Goal: Navigation & Orientation: Find specific page/section

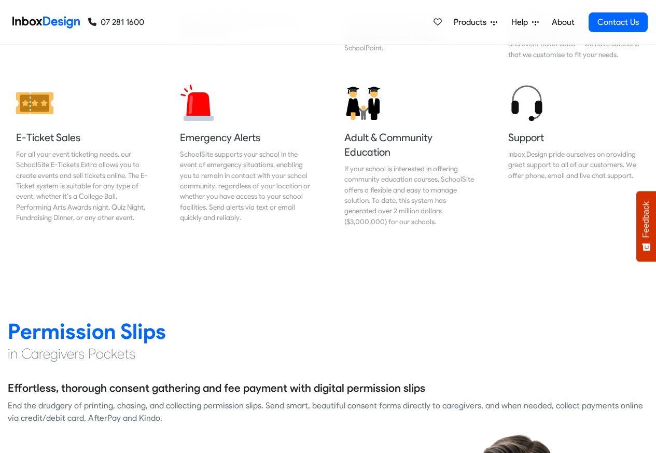
scroll to position [1182, 0]
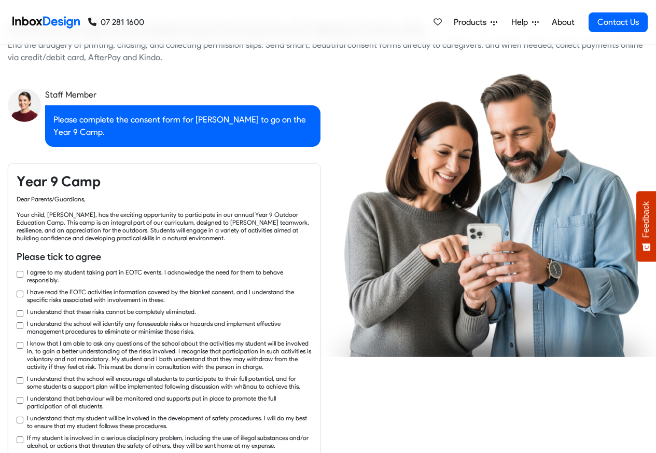
checkbox input "true"
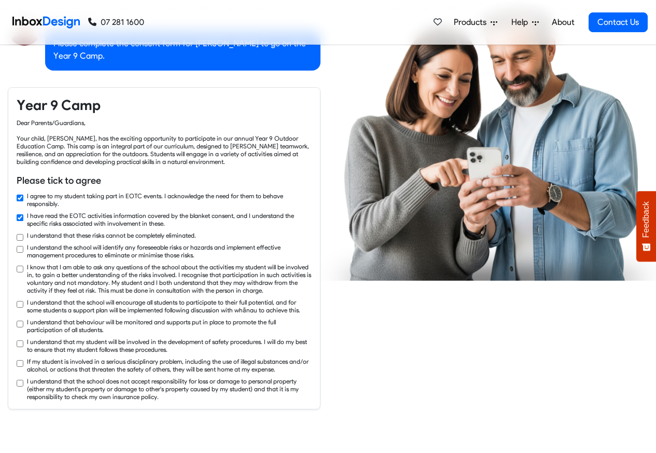
checkbox input "true"
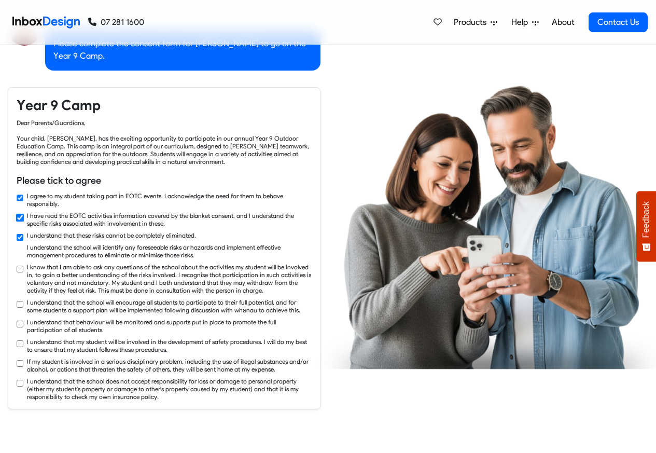
checkbox input "true"
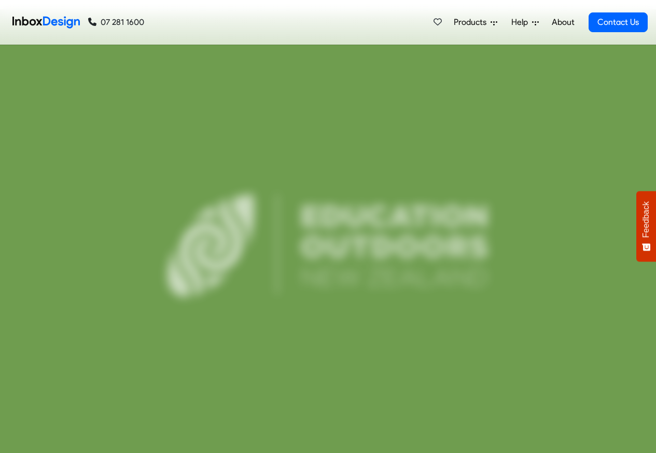
scroll to position [200, 0]
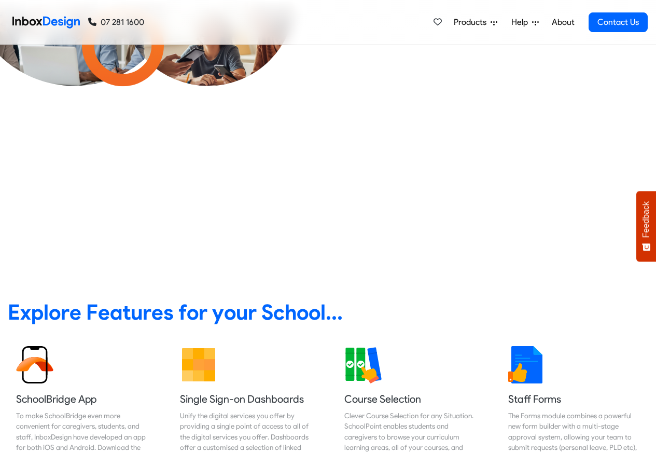
checkbox input "false"
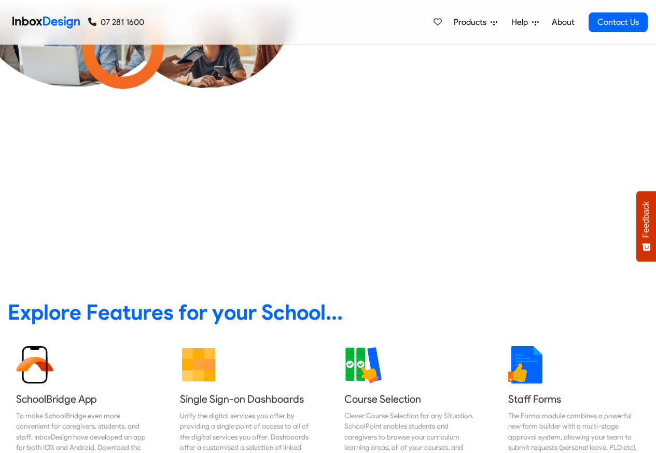
checkbox input "false"
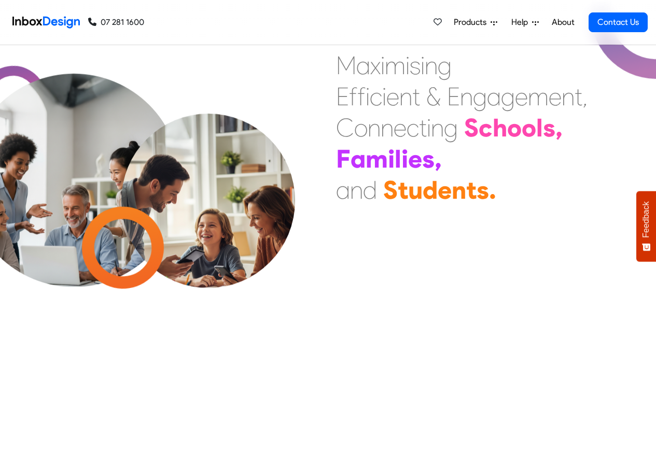
checkbox input "false"
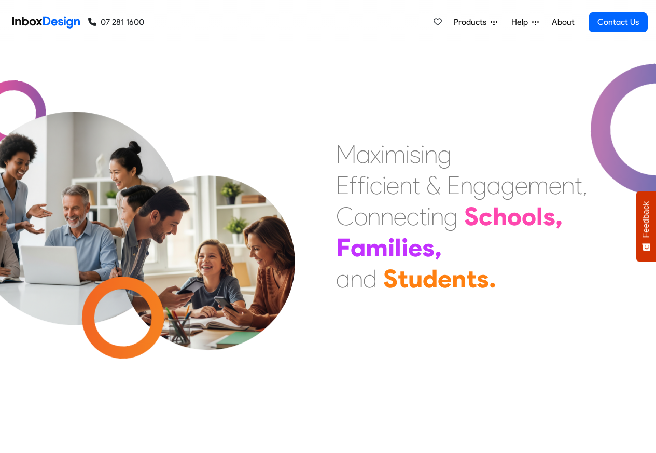
checkbox input "false"
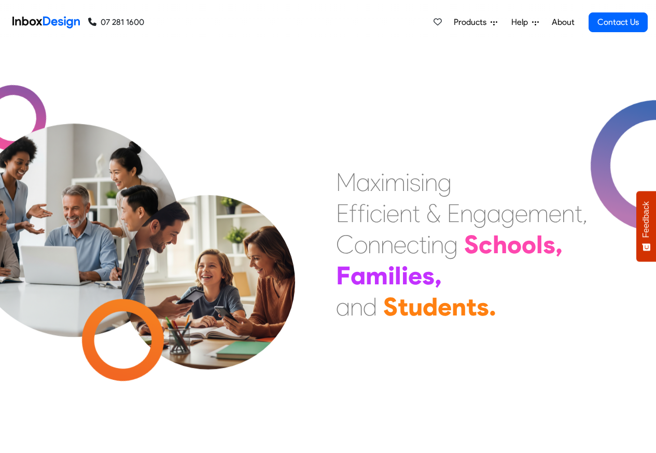
checkbox input "false"
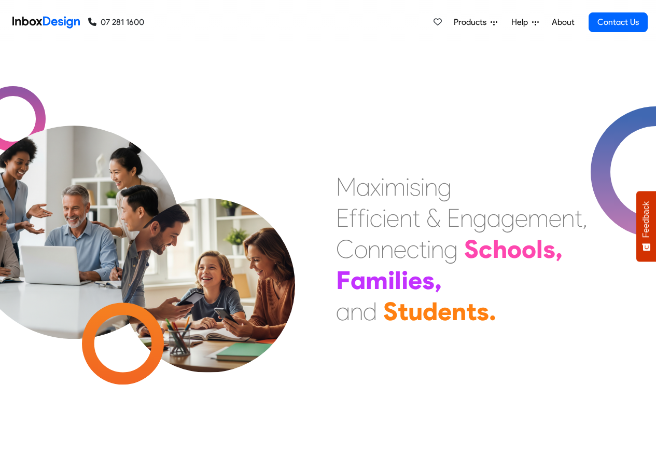
click at [489, 23] on span "Products" at bounding box center [472, 22] width 37 height 12
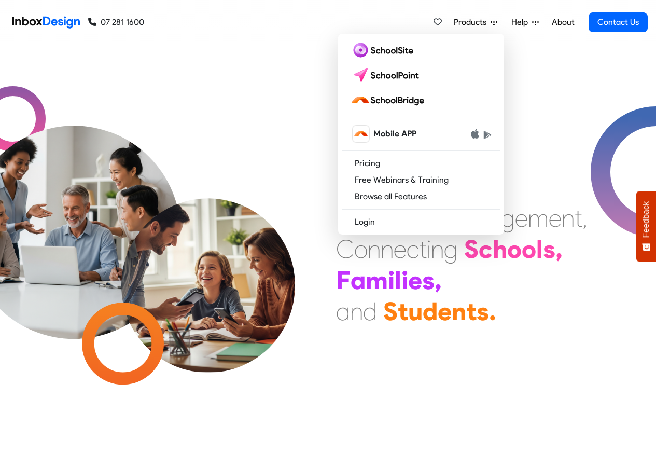
click at [526, 23] on span "Help" at bounding box center [521, 22] width 21 height 12
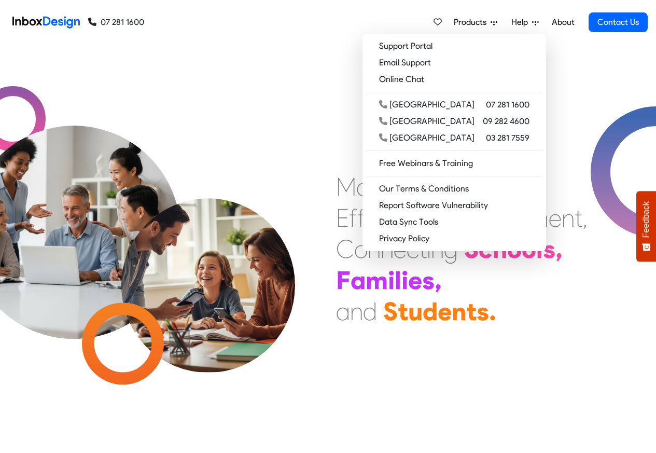
click at [540, 23] on link "Help" at bounding box center [525, 22] width 36 height 21
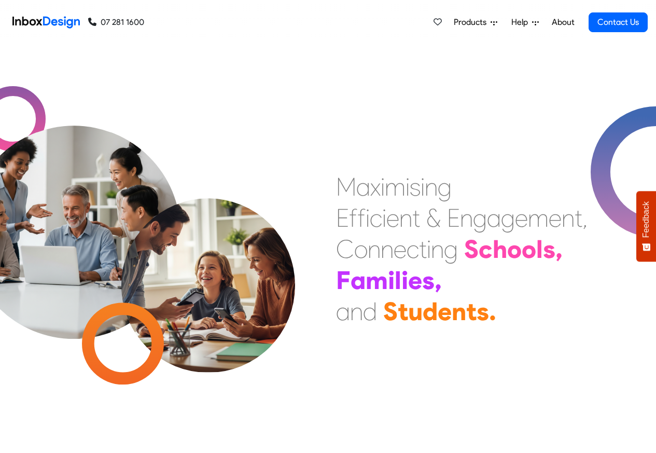
click at [392, 51] on div "M a x i m i s i n g E f f i c i e n t & E n g a g e m e n t , C o n n e c t i n…" at bounding box center [328, 248] width 656 height 407
click at [486, 24] on span "Products" at bounding box center [472, 22] width 37 height 12
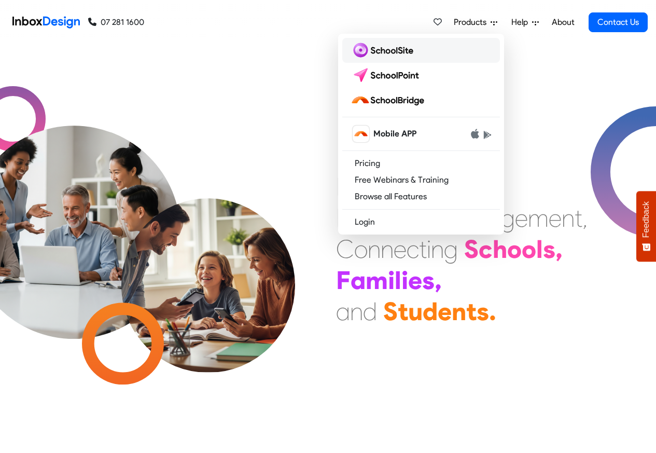
click at [388, 51] on img at bounding box center [383, 50] width 67 height 17
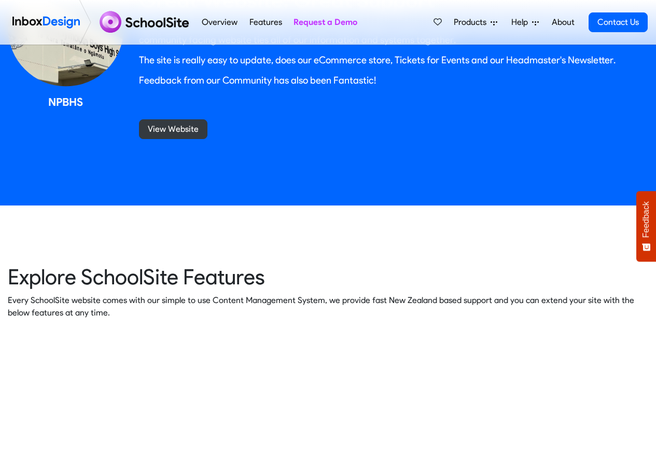
scroll to position [1182, 0]
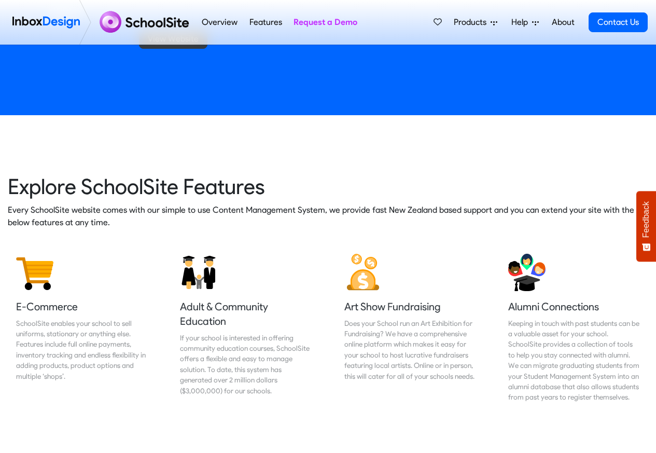
click at [483, 24] on span "Products" at bounding box center [472, 22] width 37 height 12
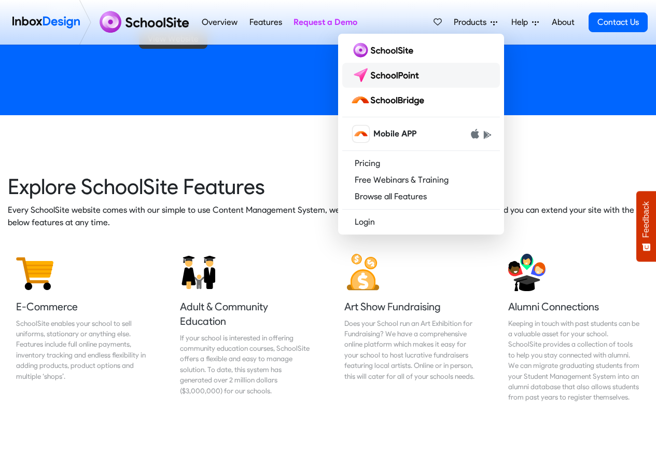
click at [389, 75] on img at bounding box center [386, 75] width 73 height 17
